Goal: Find specific page/section: Find specific page/section

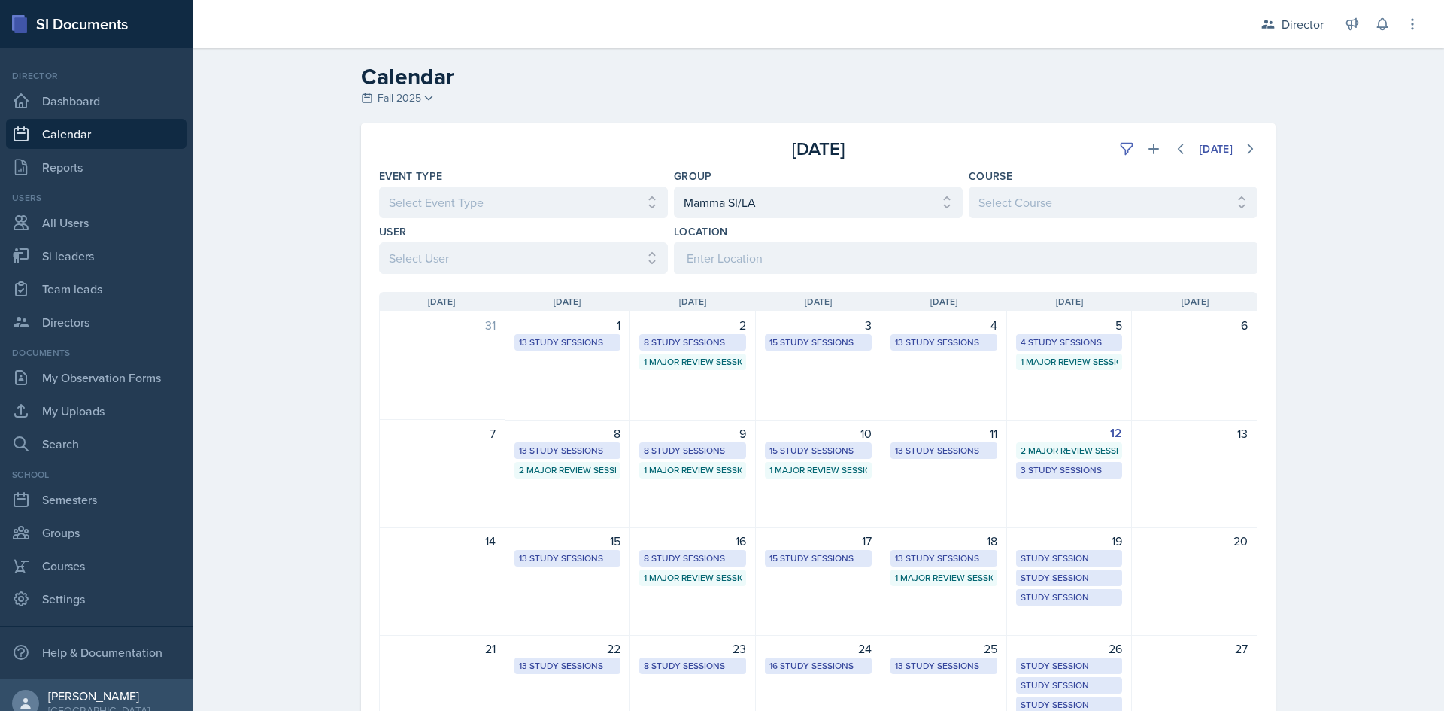
select select "9642c9bf-76f9-4442-a3b4-36d015a1a667"
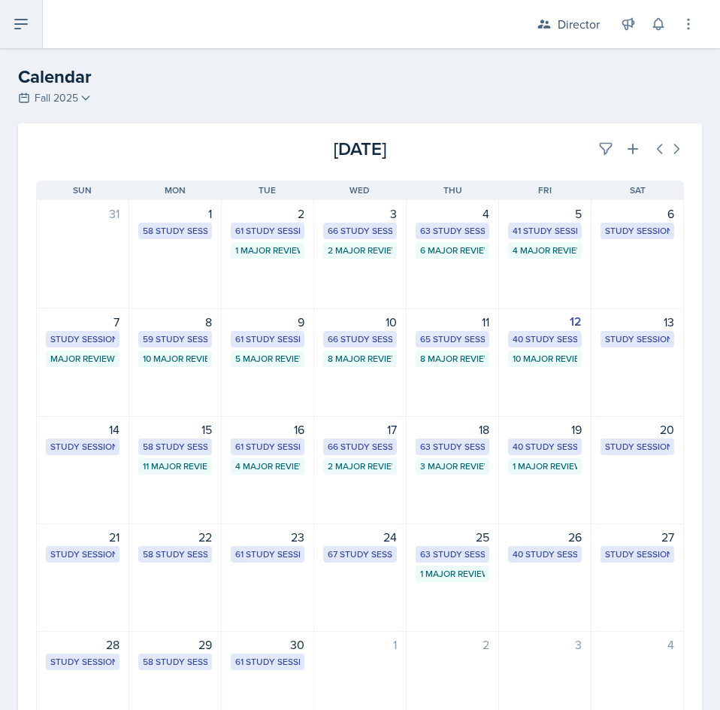
click at [16, 32] on icon at bounding box center [21, 24] width 18 height 18
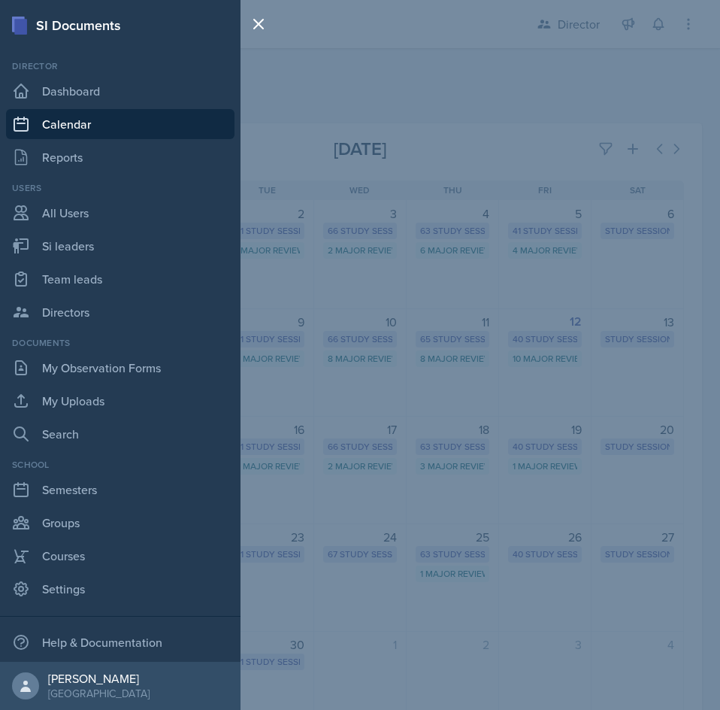
click at [450, 114] on div "SI Documents Director Dashboard Calendar Reports Users All Users Si leaders Tea…" at bounding box center [360, 355] width 720 height 710
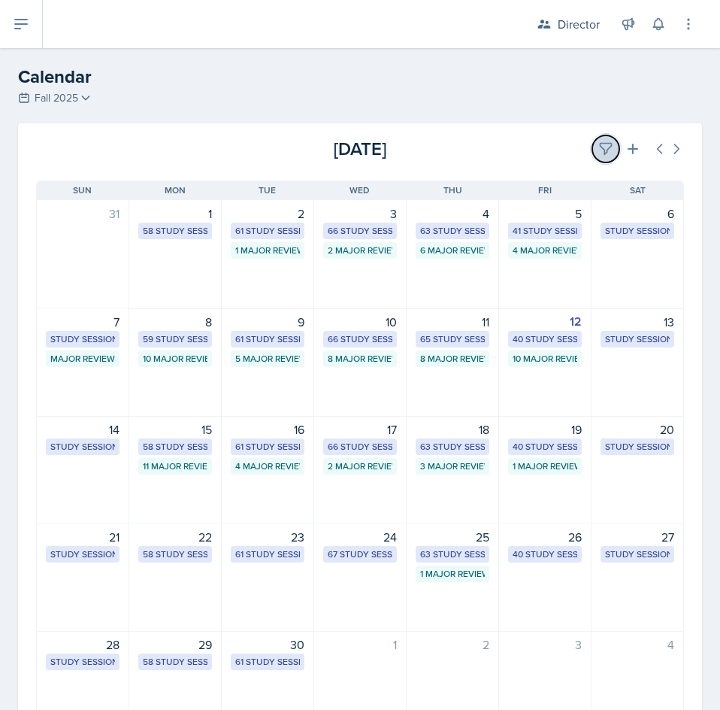
click at [599, 154] on icon at bounding box center [606, 148] width 15 height 15
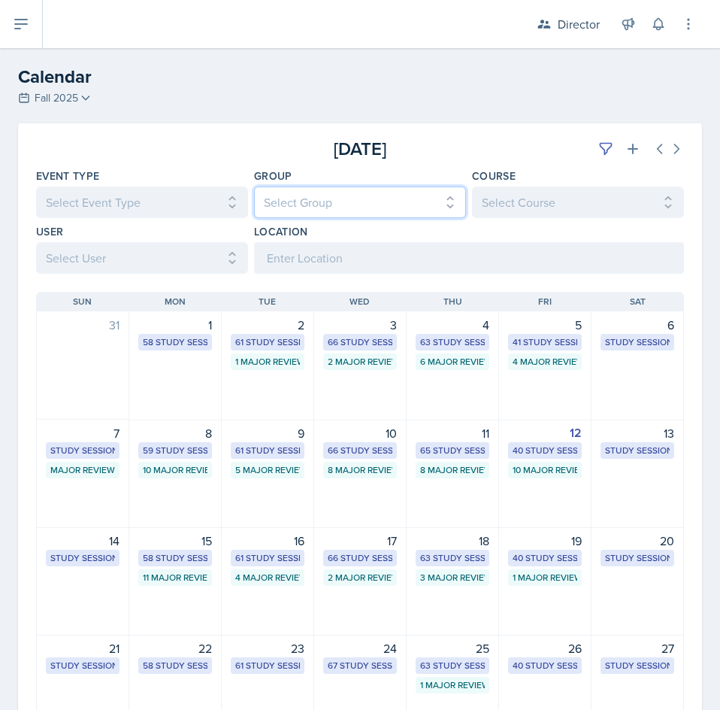
click at [333, 205] on select "Select Group All Demon SI of [GEOGRAPHIC_DATA] Les Mariettables Lion King Mamma…" at bounding box center [360, 202] width 212 height 32
select select "9642c9bf-76f9-4442-a3b4-36d015a1a667"
click at [254, 186] on select "Select Group All Demon SI of [GEOGRAPHIC_DATA] Les Mariettables Lion King Mamma…" at bounding box center [360, 202] width 212 height 32
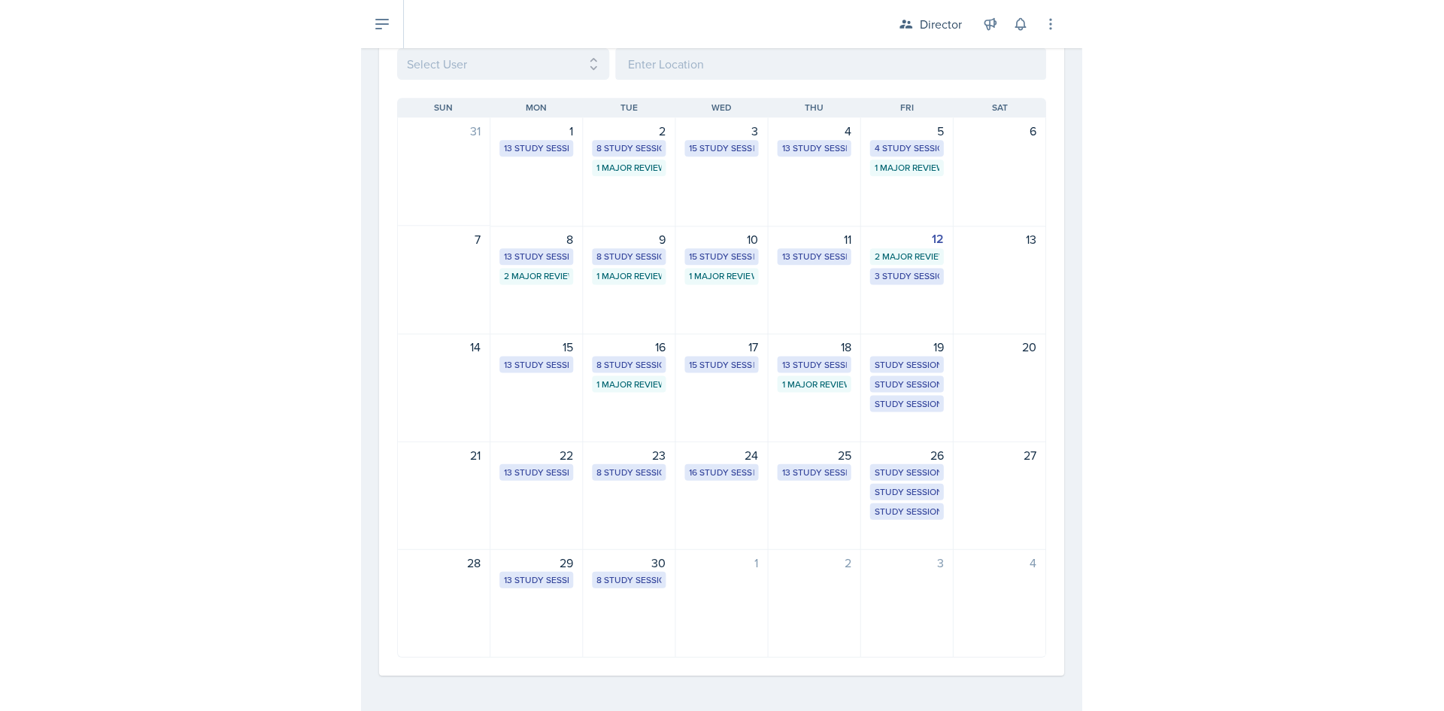
scroll to position [195, 0]
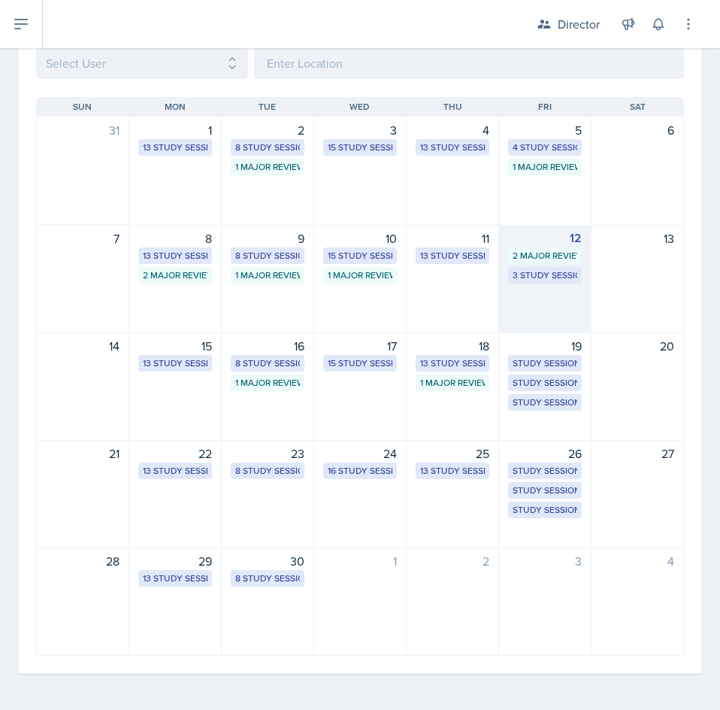
click at [531, 265] on div "12 2 Major Review Sessions 3 Study Sessions" at bounding box center [545, 279] width 92 height 108
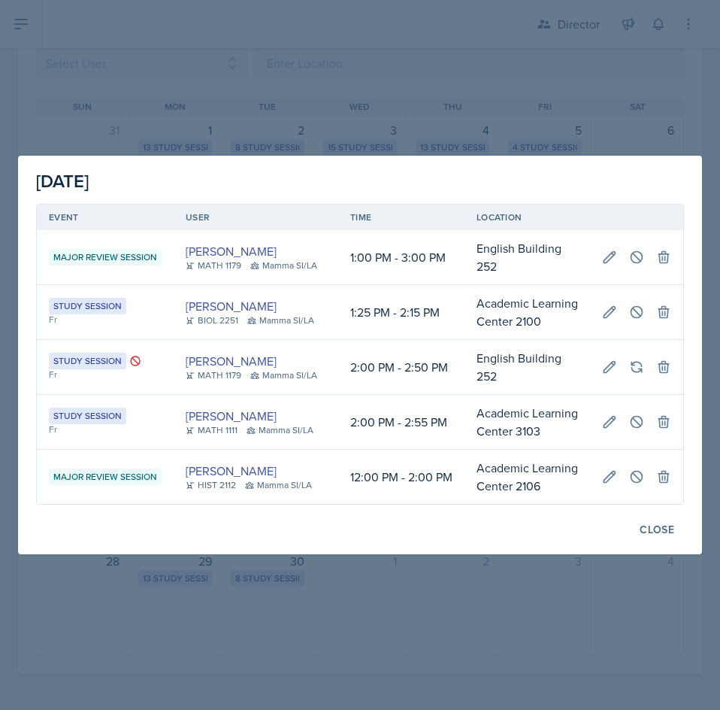
click at [386, 53] on div at bounding box center [360, 355] width 720 height 710
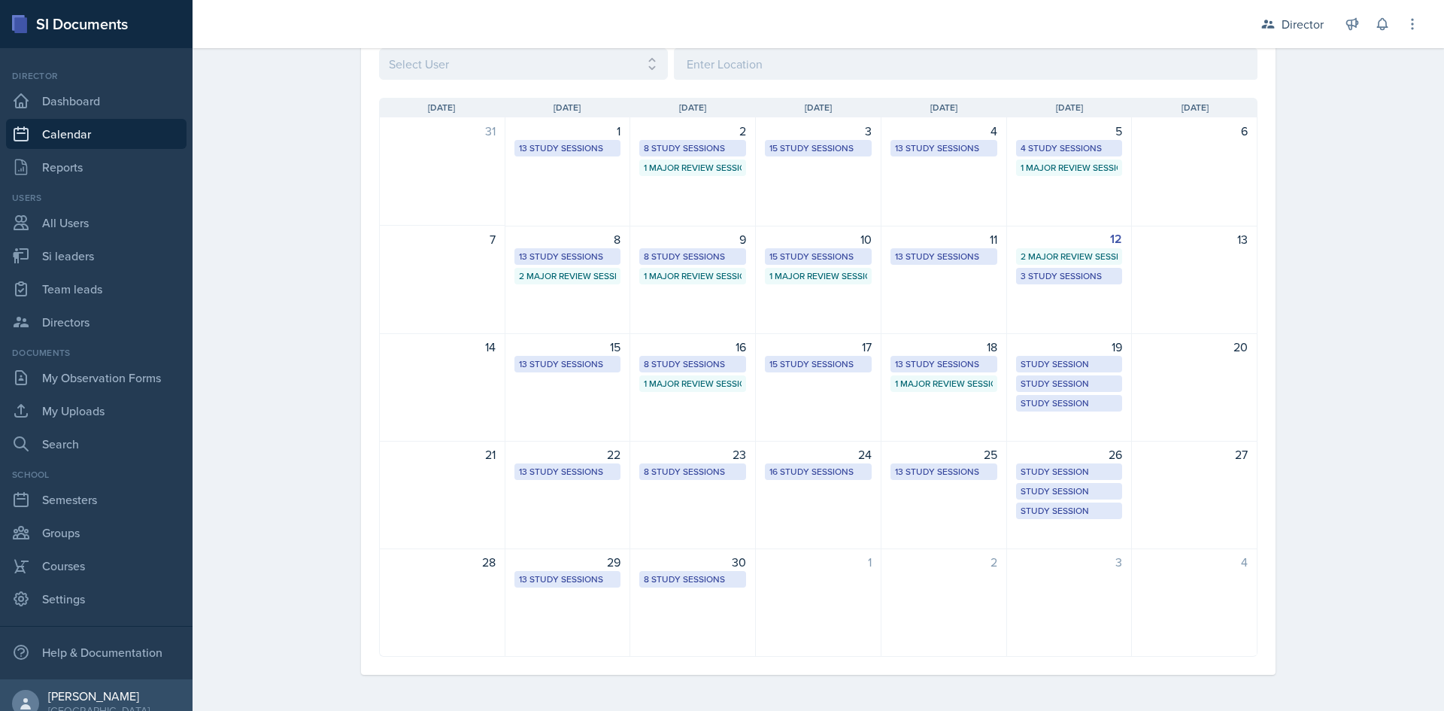
scroll to position [194, 0]
click at [96, 138] on link "Calendar" at bounding box center [96, 134] width 180 height 30
click at [100, 262] on link "Si leaders" at bounding box center [96, 256] width 180 height 30
select select "2bed604d-1099-4043-b1bc-2365e8740244"
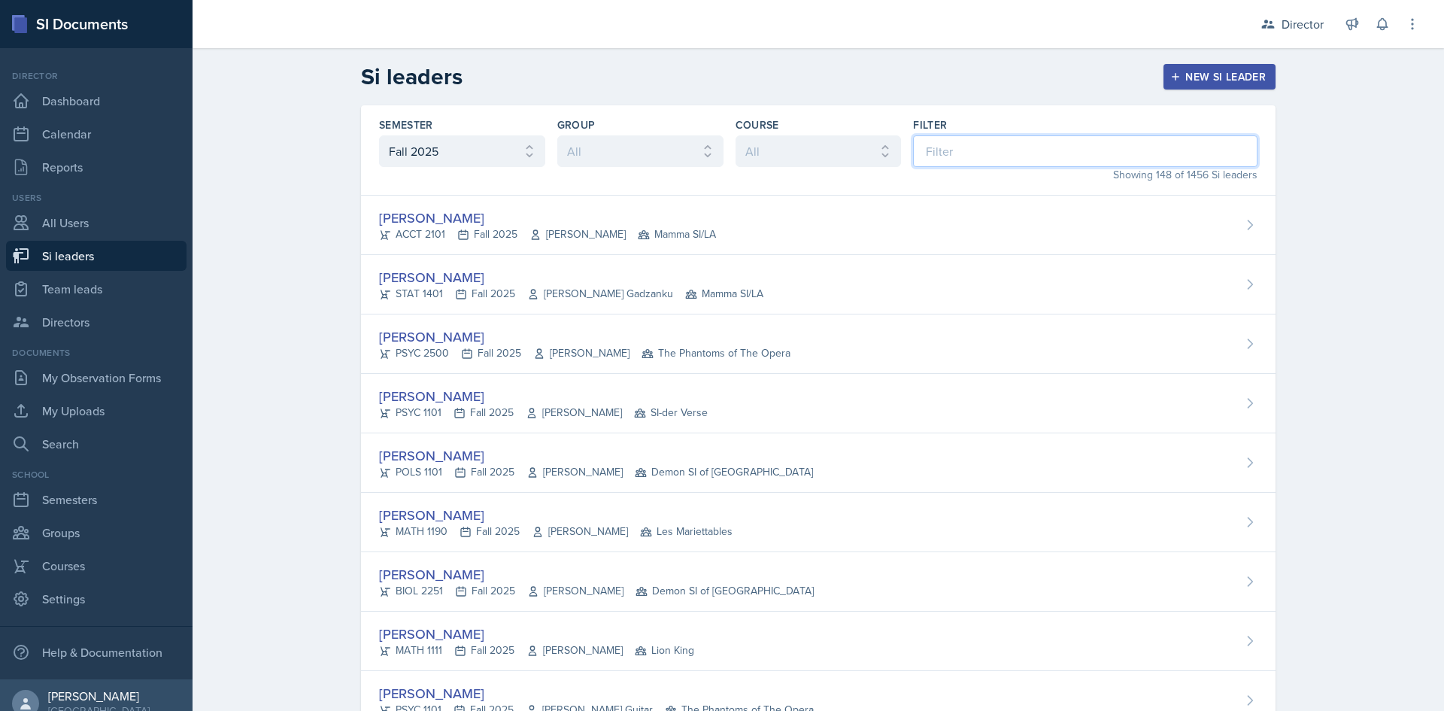
click at [924, 143] on input at bounding box center [1085, 151] width 344 height 32
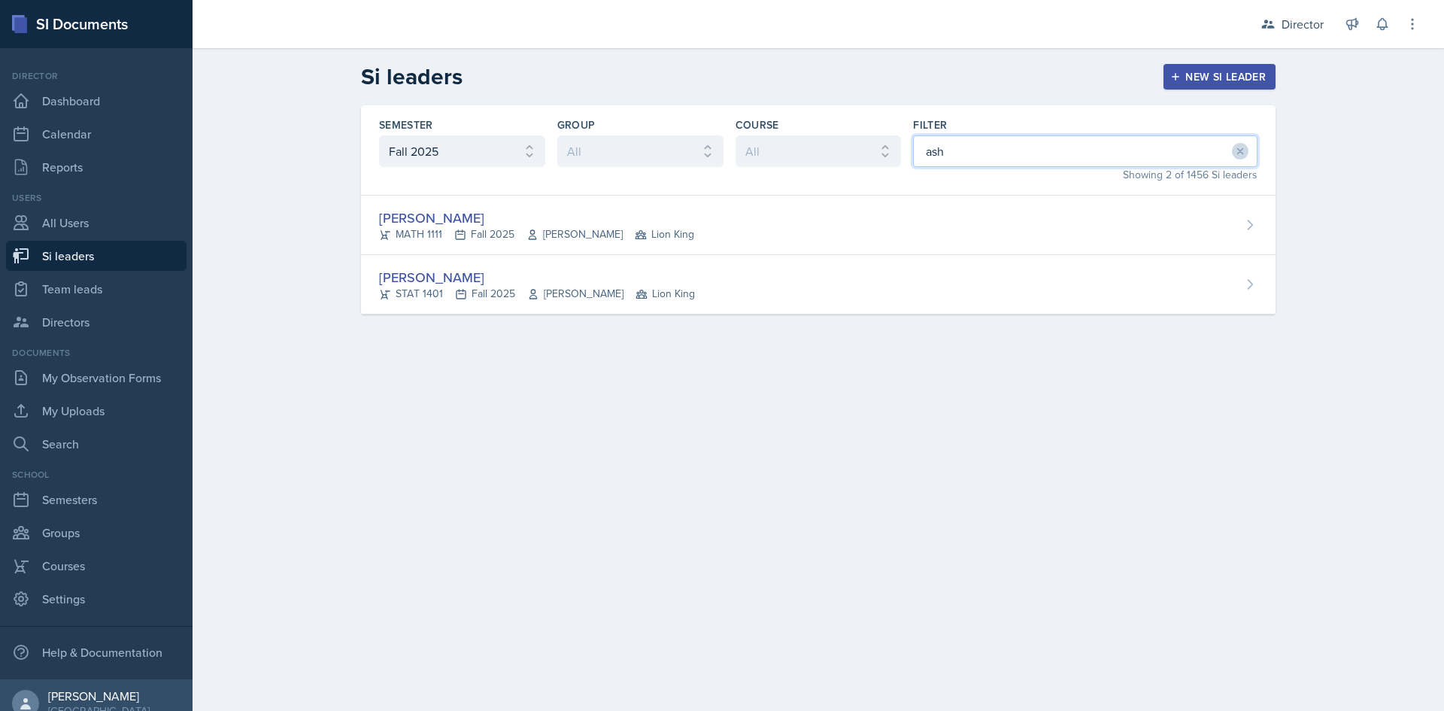
type input "ash"
